Goal: Task Accomplishment & Management: Use online tool/utility

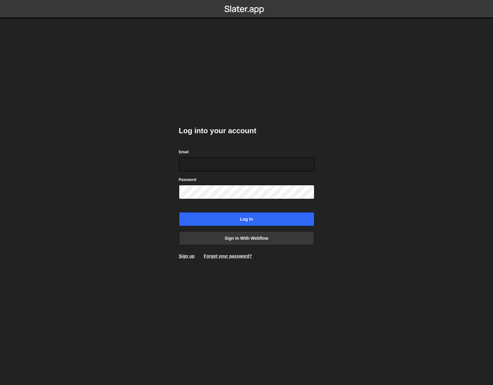
click at [239, 206] on form "Email Password Log in" at bounding box center [247, 188] width 136 height 78
click at [242, 237] on link "Sign in with Webflow" at bounding box center [247, 238] width 136 height 14
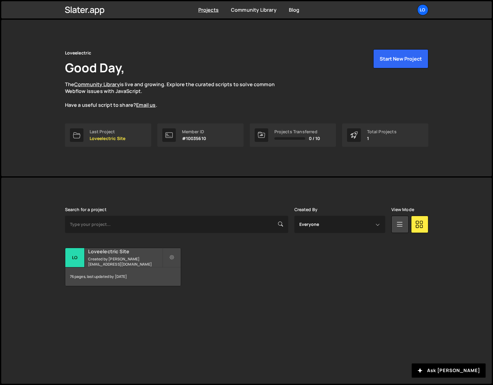
click at [124, 255] on h2 "Loveelectric Site" at bounding box center [125, 251] width 74 height 7
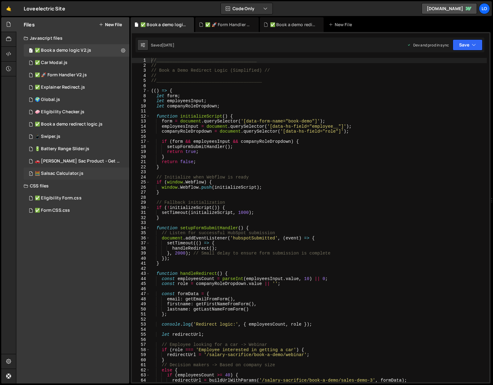
click at [65, 175] on div "🧮 Salsac Calculator.js" at bounding box center [59, 174] width 49 height 6
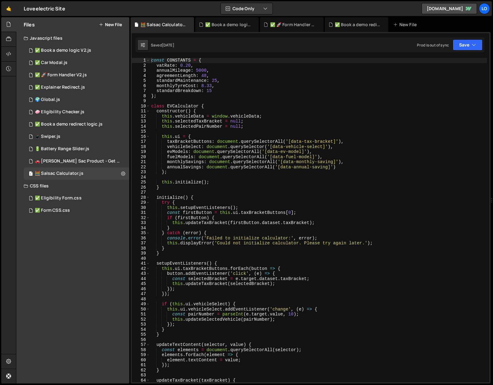
click at [108, 228] on div "Files New File Javascript files 1 ✅ Book a demo logic V2.js 0 2 ✅ Car Modal.js …" at bounding box center [72, 200] width 113 height 366
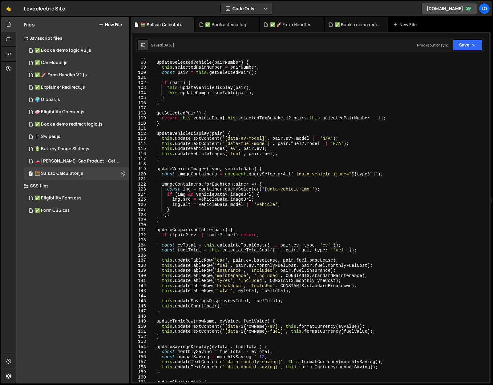
scroll to position [491, 0]
click at [10, 6] on link "🤙" at bounding box center [8, 8] width 15 height 15
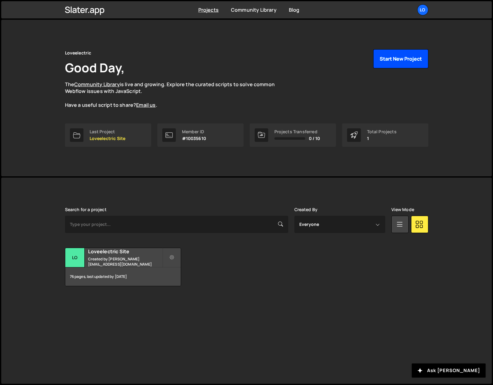
click at [397, 59] on button "Start New Project" at bounding box center [400, 58] width 55 height 19
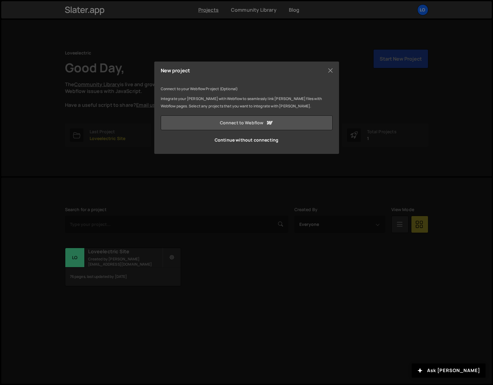
click at [271, 122] on icon at bounding box center [270, 123] width 6 height 4
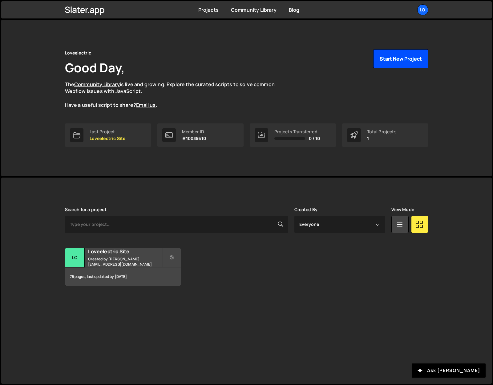
click at [406, 56] on button "Start New Project" at bounding box center [400, 58] width 55 height 19
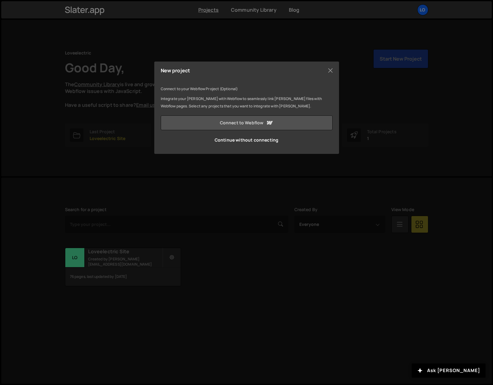
click at [218, 123] on link "Connect to Webflow" at bounding box center [247, 122] width 172 height 15
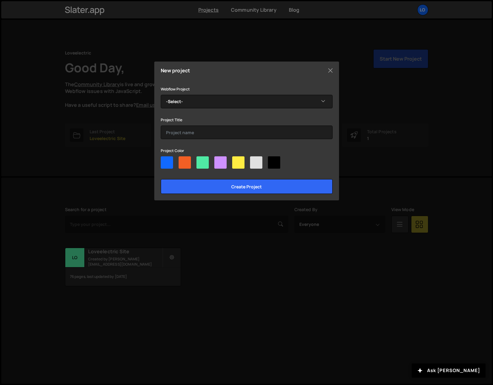
click at [180, 162] on div at bounding box center [185, 162] width 12 height 12
click at [180, 160] on input"] "radio" at bounding box center [181, 158] width 4 height 4
radio input"] "true"
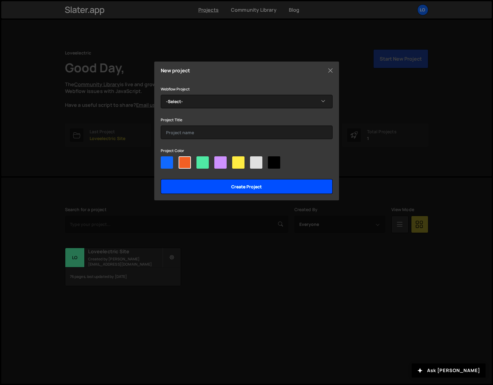
click at [212, 188] on input "Create project" at bounding box center [247, 186] width 172 height 15
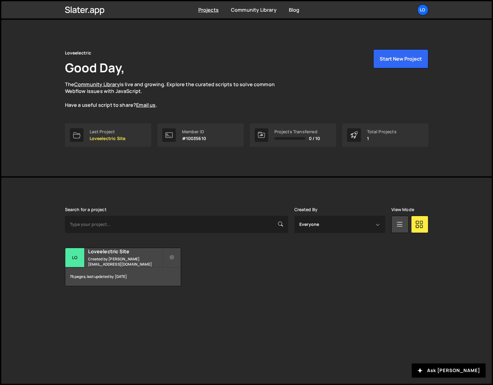
click at [132, 175] on div "Loveelectric Good Day, The Community Library is live and growing. Explore the c…" at bounding box center [247, 98] width 382 height 157
click at [152, 176] on div "Loveelectric Good Day, The Community Library is live and growing. Explore the c…" at bounding box center [246, 201] width 493 height 367
click at [401, 57] on button "Start New Project" at bounding box center [400, 58] width 55 height 19
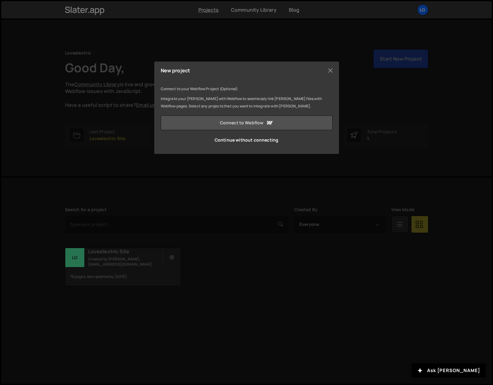
click at [226, 127] on link "Connect to Webflow" at bounding box center [247, 122] width 172 height 15
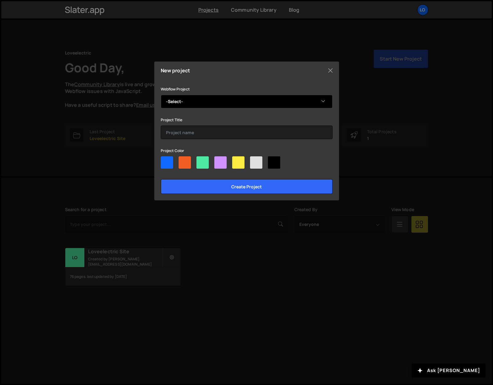
click at [183, 98] on select "-Select- rb-style-guide" at bounding box center [247, 102] width 172 height 14
select select "68b1c17fc6e55e9d90d15af7"
click at [161, 95] on select "-Select- rb-style-guide" at bounding box center [247, 102] width 172 height 14
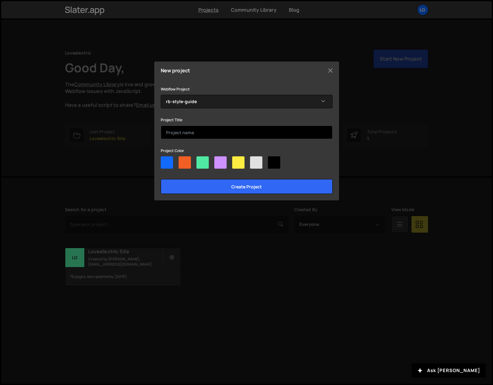
click at [188, 136] on input "text" at bounding box center [247, 133] width 172 height 14
type input "J"
type input "Loveelectric Site 2"
click at [185, 160] on div at bounding box center [185, 162] width 12 height 12
click at [183, 160] on input"] "radio" at bounding box center [181, 158] width 4 height 4
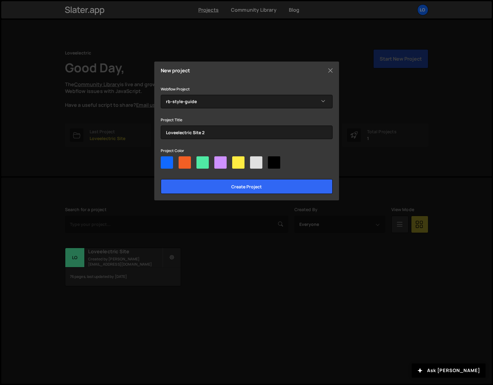
radio input"] "true"
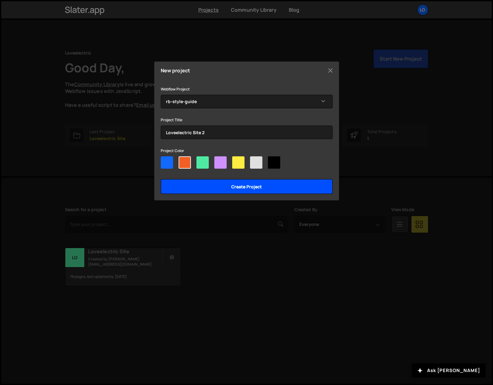
click at [206, 189] on input "Create project" at bounding box center [247, 186] width 172 height 15
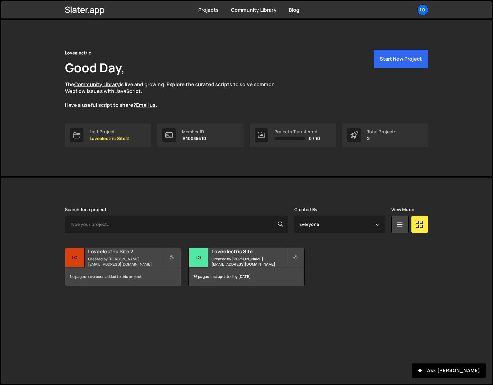
click at [107, 260] on small "Created by [PERSON_NAME][EMAIL_ADDRESS][DOMAIN_NAME]" at bounding box center [125, 262] width 74 height 10
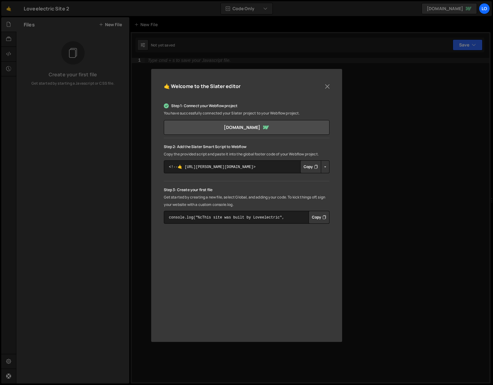
click at [326, 170] on button "Button group with nested dropdown" at bounding box center [325, 166] width 9 height 13
click at [326, 164] on button "Button group with nested dropdown" at bounding box center [325, 166] width 9 height 13
click at [307, 166] on button "Copy" at bounding box center [310, 166] width 21 height 13
click at [326, 85] on button "Close" at bounding box center [327, 86] width 9 height 9
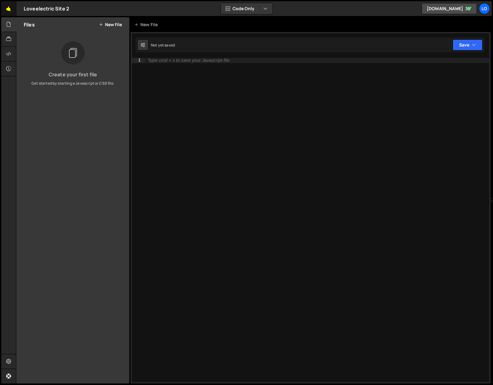
click at [10, 5] on link "🤙" at bounding box center [8, 8] width 15 height 15
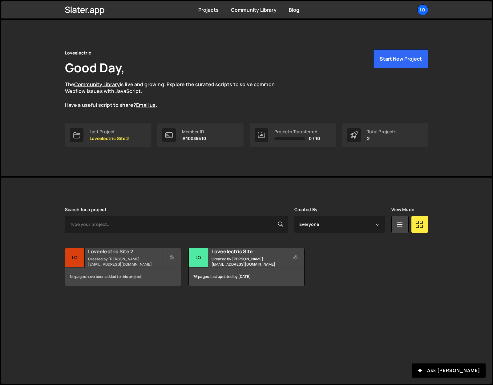
click at [119, 255] on h2 "Loveelectric Site 2" at bounding box center [125, 251] width 74 height 7
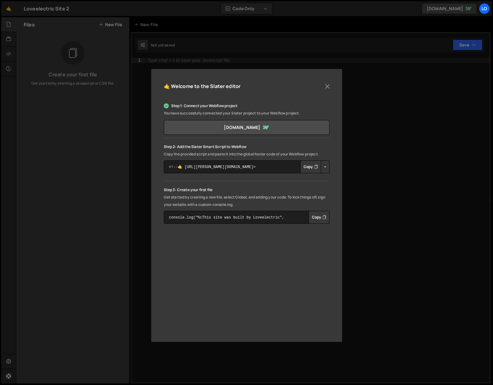
click at [17, 12] on div "🤙 Welcome to the [PERSON_NAME] editor Step 1: Connect your Webflow project You …" at bounding box center [246, 192] width 493 height 385
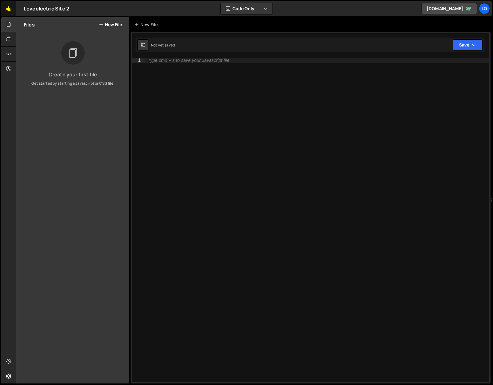
click at [7, 8] on link "🤙" at bounding box center [8, 8] width 15 height 15
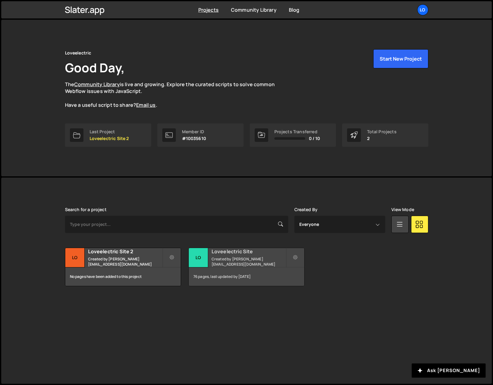
click at [223, 255] on h2 "Loveelectric Site" at bounding box center [249, 251] width 74 height 7
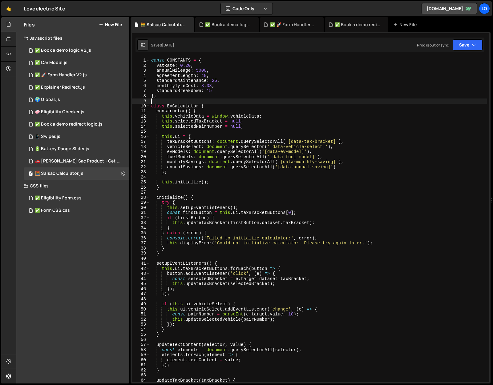
click at [248, 103] on div "const CONSTANTS = { vatRate : 0.20 , annualMileage : 5000 , agreementLength : 4…" at bounding box center [318, 225] width 337 height 335
type textarea "}"
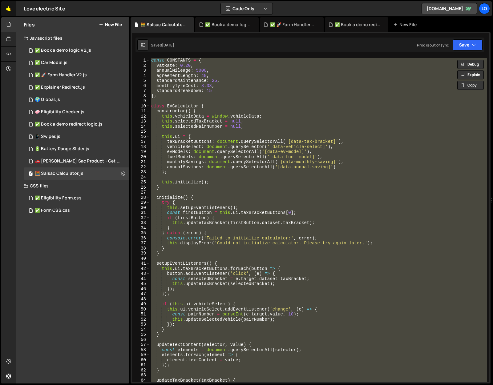
click at [9, 11] on link "🤙" at bounding box center [8, 8] width 15 height 15
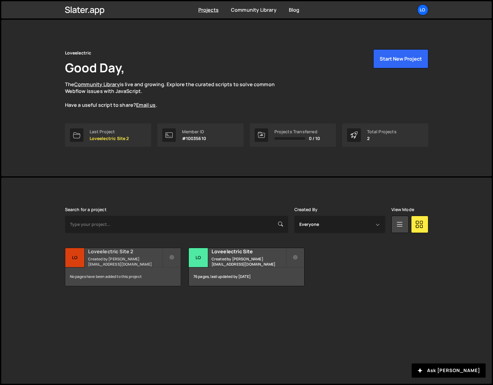
click at [127, 260] on small "Created by james@loveelectric.cars" at bounding box center [125, 262] width 74 height 10
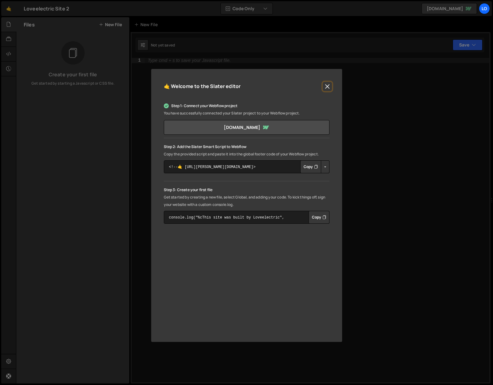
click at [328, 85] on button "Close" at bounding box center [327, 86] width 9 height 9
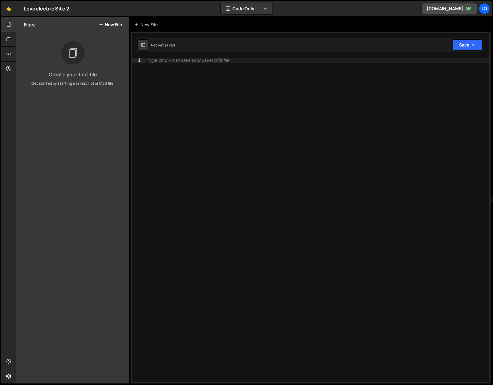
click at [112, 21] on div "Files New File" at bounding box center [72, 24] width 113 height 15
click at [112, 24] on button "New File" at bounding box center [110, 24] width 23 height 5
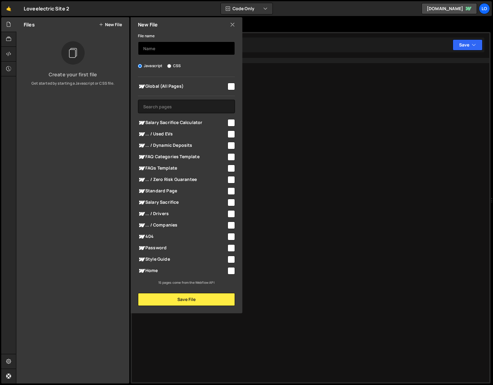
click at [161, 50] on input "text" at bounding box center [186, 49] width 97 height 14
type input "[PERSON_NAME],ator"
click at [227, 121] on div at bounding box center [231, 122] width 8 height 8
click at [230, 121] on input "checkbox" at bounding box center [231, 122] width 7 height 7
checkbox input "true"
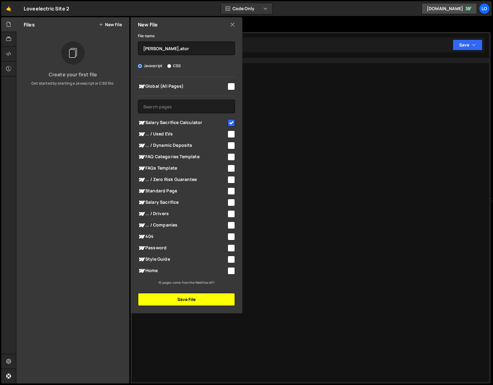
click at [201, 299] on button "Save File" at bounding box center [186, 299] width 97 height 13
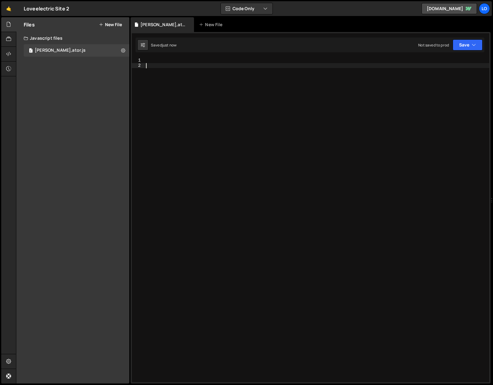
click at [287, 180] on div at bounding box center [317, 225] width 345 height 335
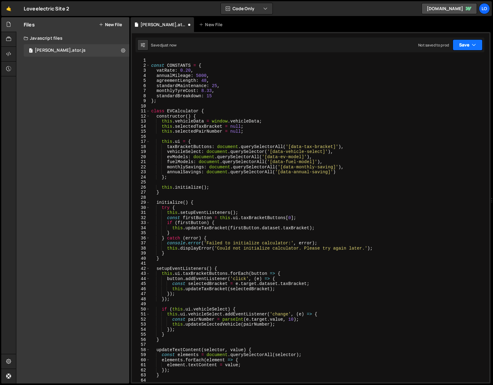
click at [466, 46] on button "Save" at bounding box center [468, 44] width 30 height 11
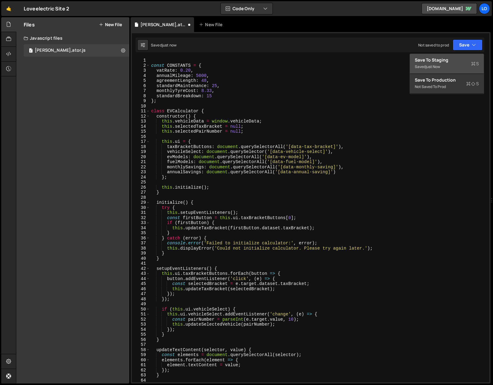
click at [459, 57] on button "Save to Staging S Saved just now" at bounding box center [447, 64] width 74 height 20
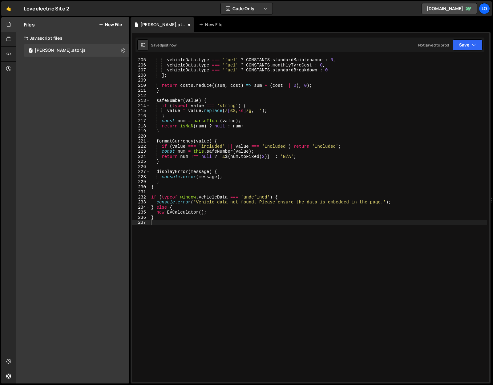
scroll to position [1037, 0]
